Goal: Task Accomplishment & Management: Complete application form

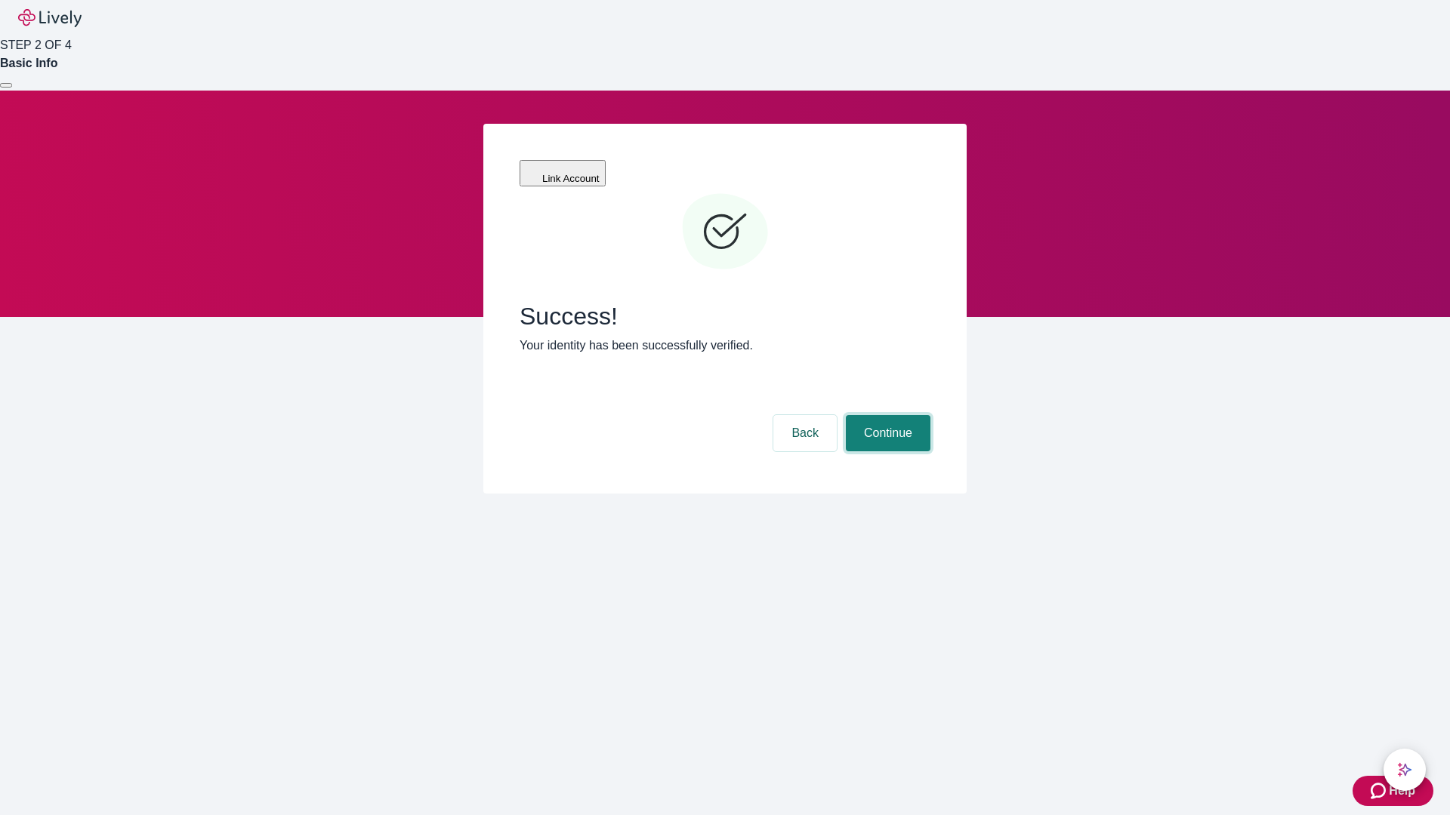
click at [886, 415] on button "Continue" at bounding box center [888, 433] width 85 height 36
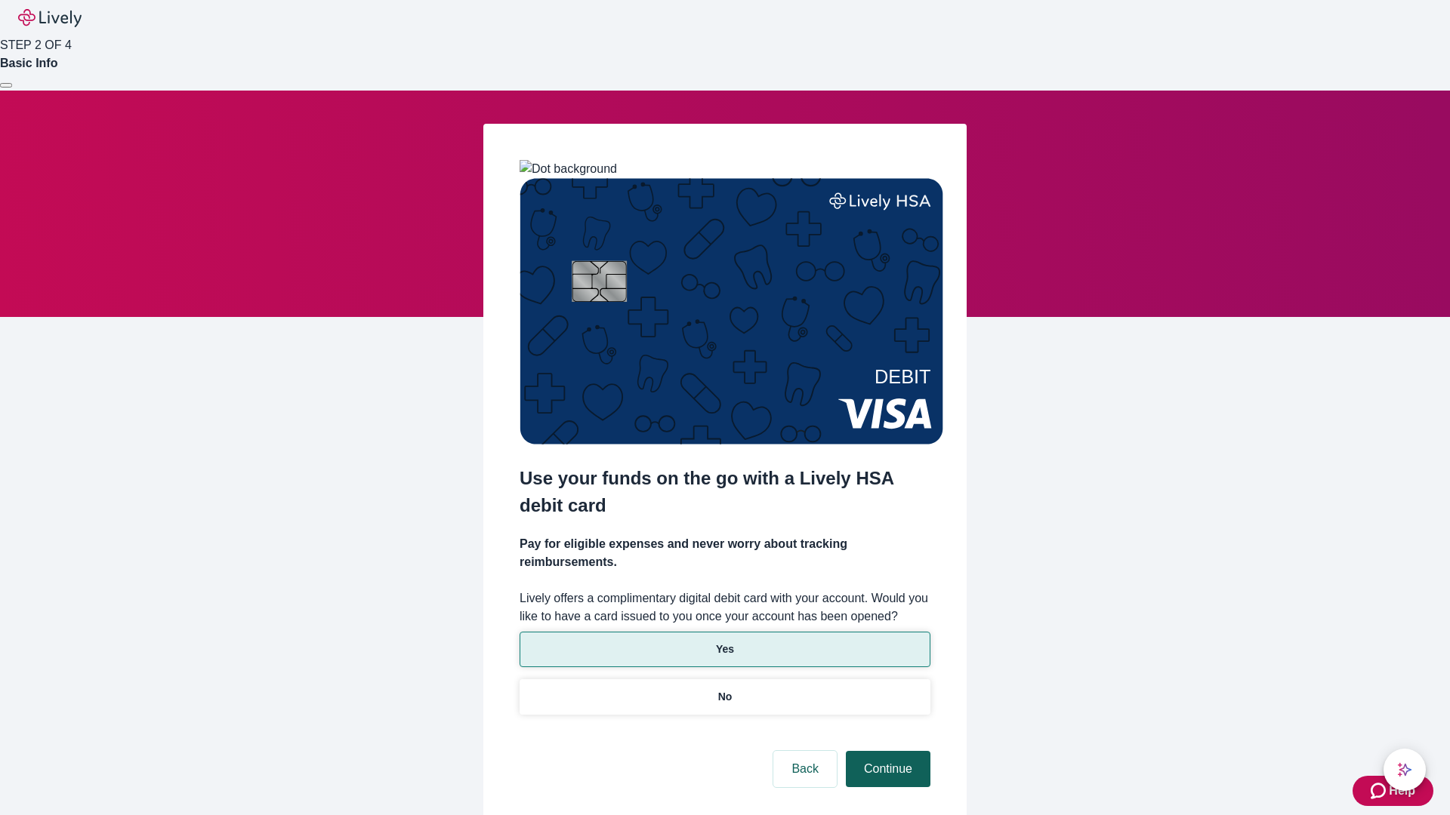
click at [724, 642] on p "Yes" at bounding box center [725, 650] width 18 height 16
click at [886, 751] on button "Continue" at bounding box center [888, 769] width 85 height 36
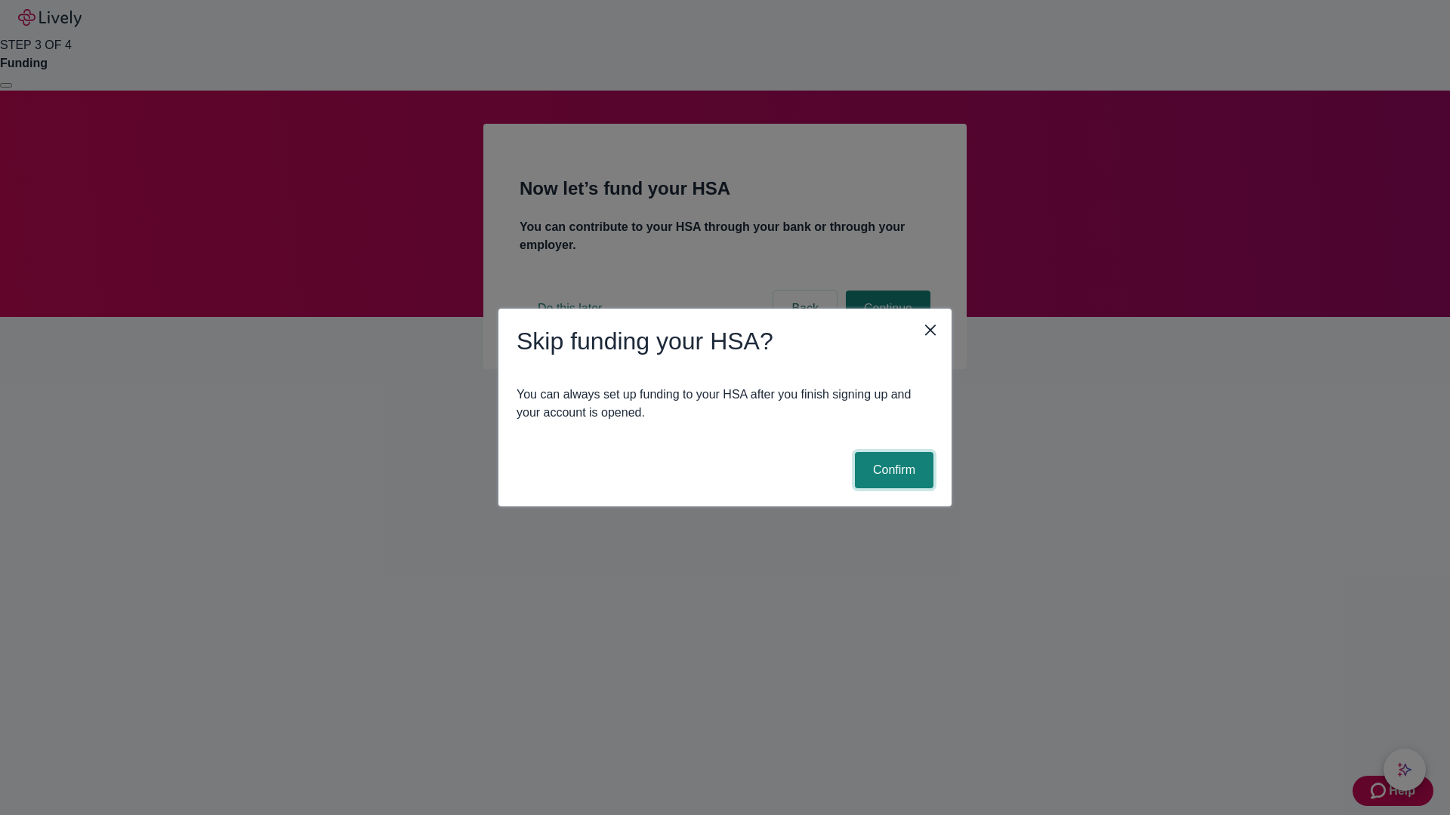
click at [892, 470] on button "Confirm" at bounding box center [894, 470] width 79 height 36
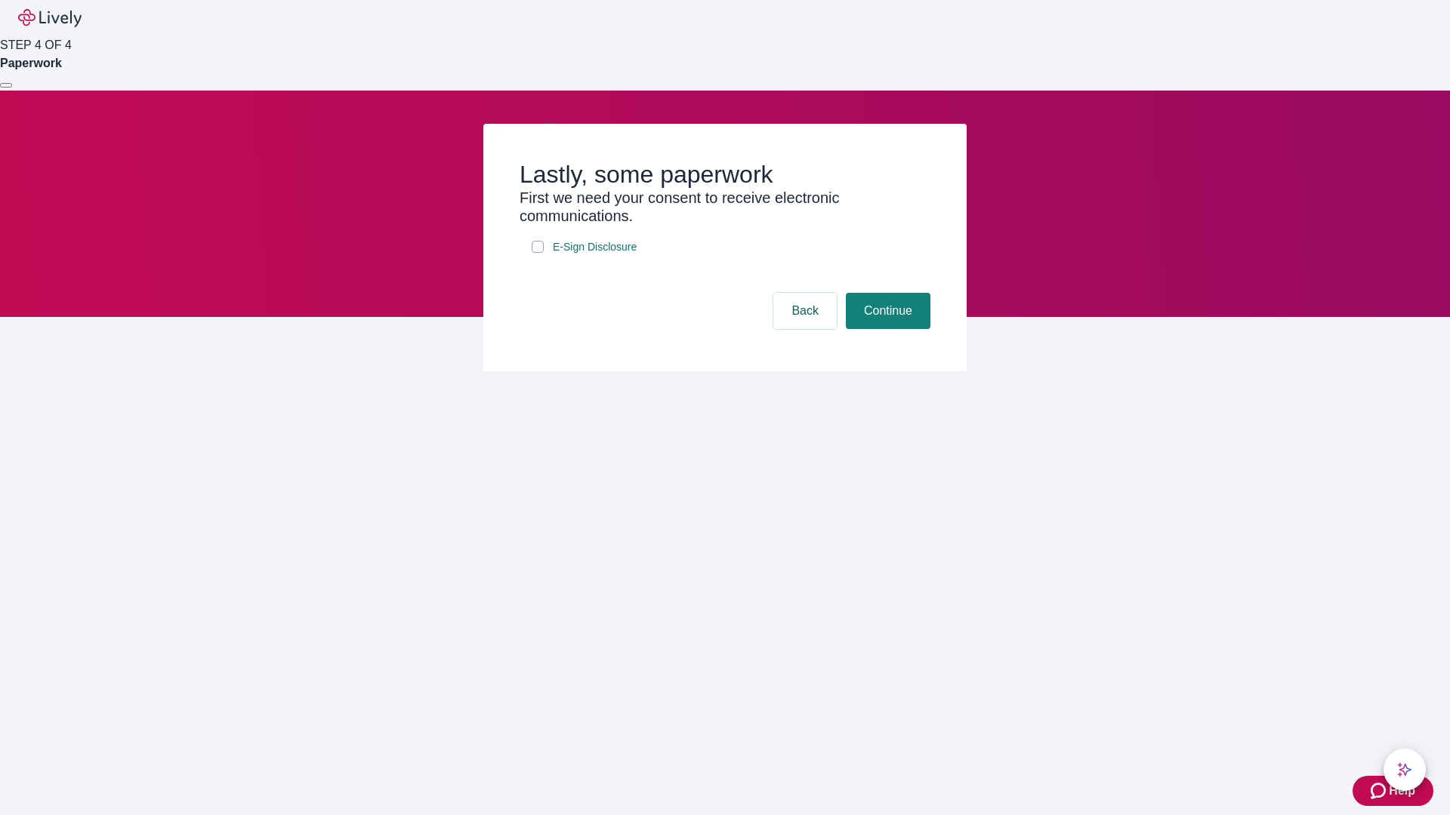
click at [538, 253] on input "E-Sign Disclosure" at bounding box center [538, 247] width 12 height 12
checkbox input "true"
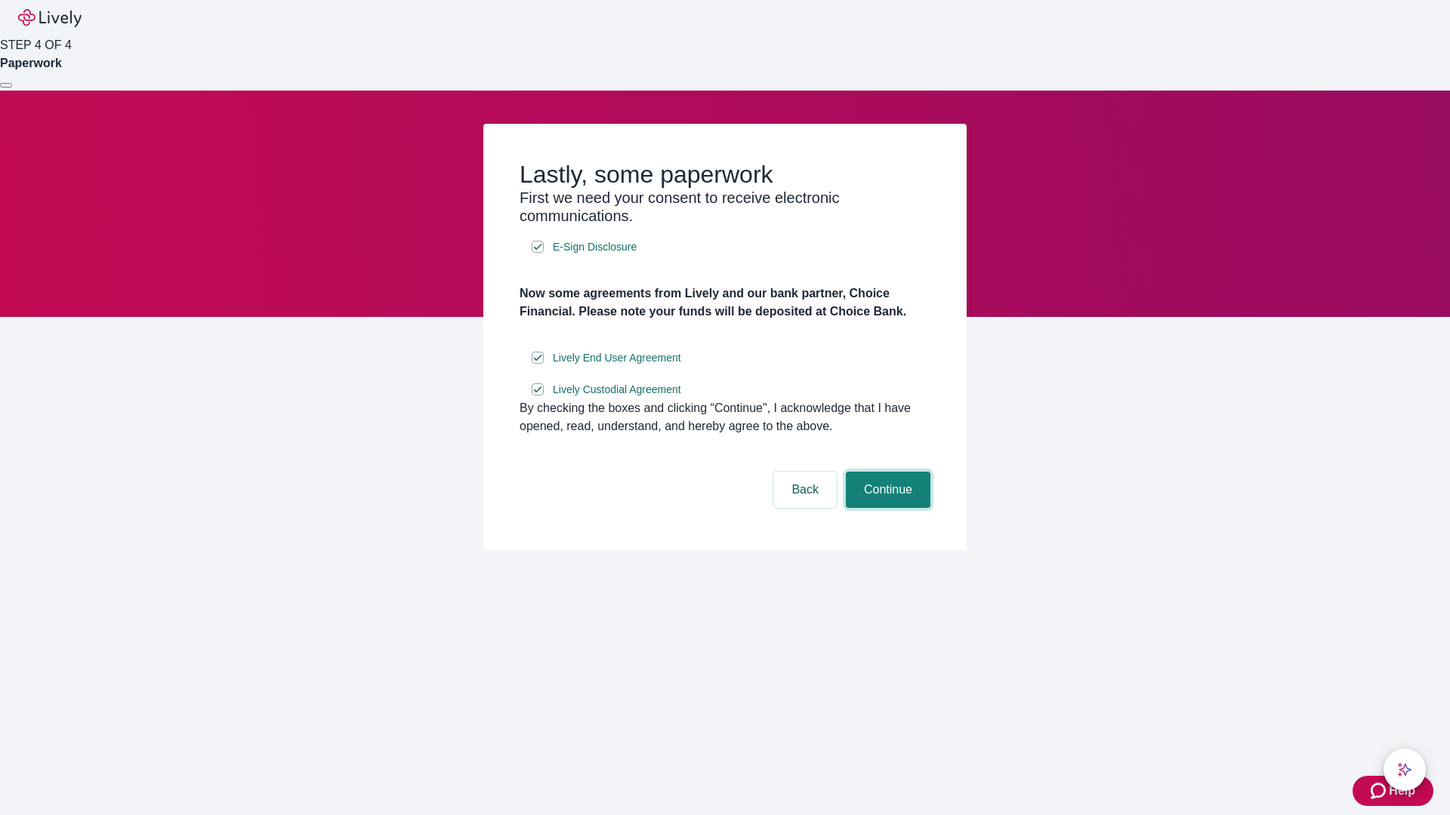
click at [886, 508] on button "Continue" at bounding box center [888, 490] width 85 height 36
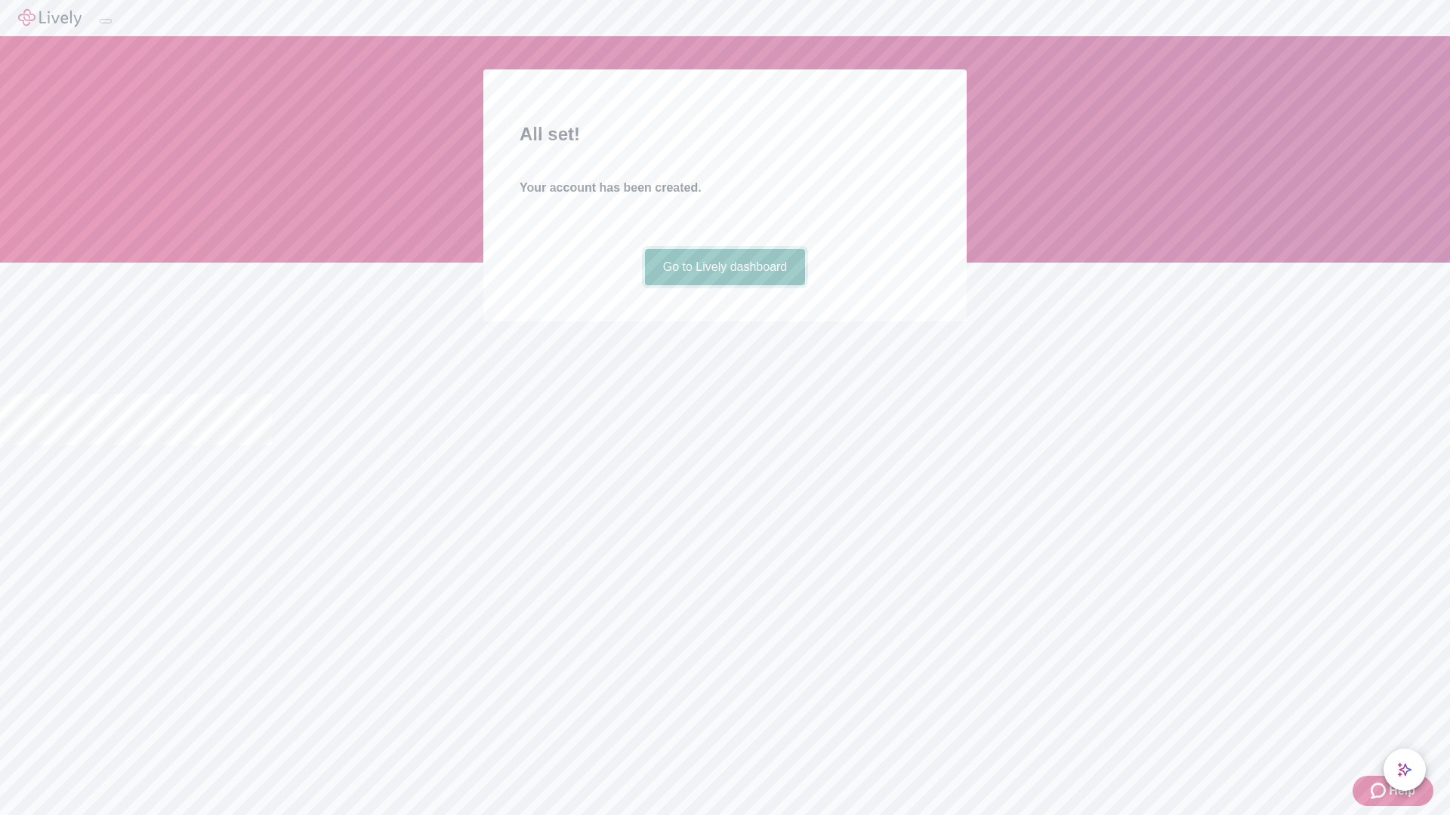
click at [724, 285] on link "Go to Lively dashboard" at bounding box center [725, 267] width 161 height 36
